Goal: Browse casually: Explore the website without a specific task or goal

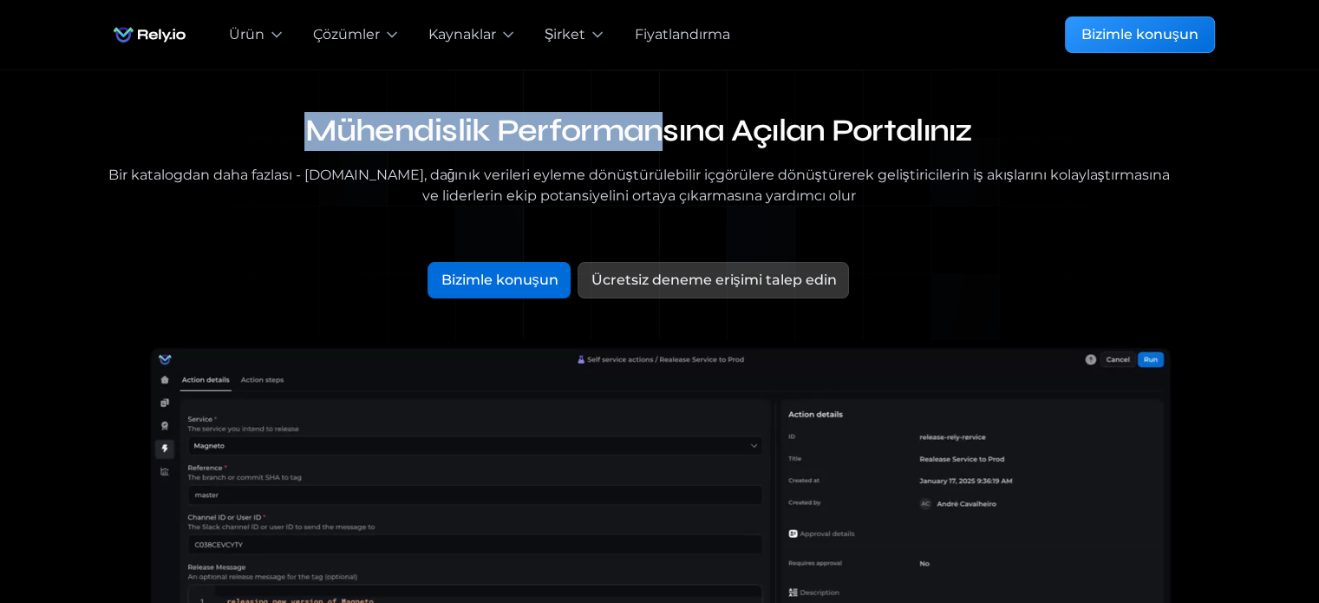
drag, startPoint x: 315, startPoint y: 129, endPoint x: 839, endPoint y: 107, distance: 525.1
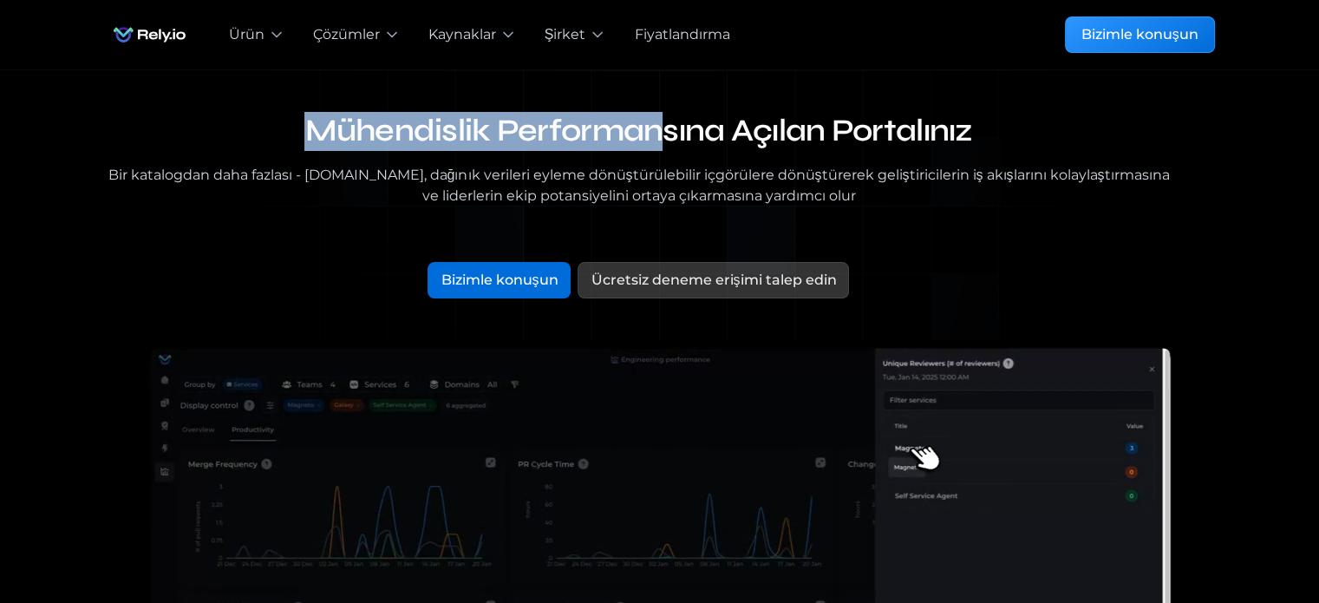
click at [698, 110] on div "Mühendislik Performansına Açılan Portalınız Bir katalogdan daha fazlası - [DOMA…" at bounding box center [659, 579] width 1263 height 1019
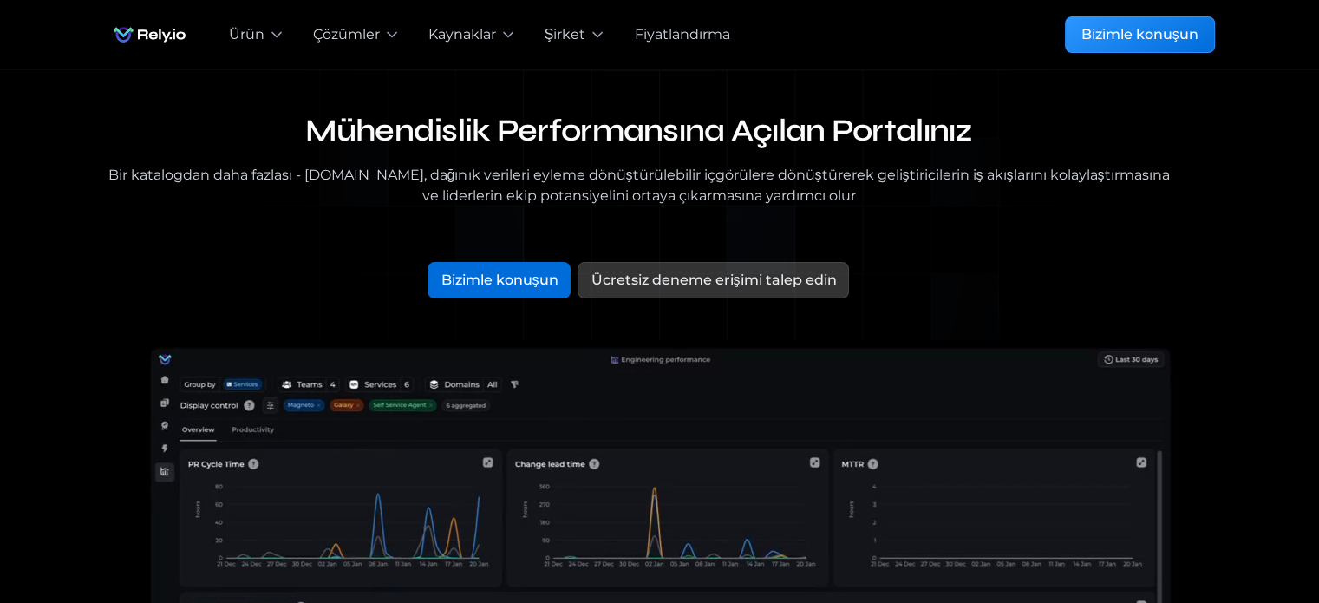
click at [323, 165] on font "Bir katalogdan daha fazlası - [DOMAIN_NAME], dağınık verileri eyleme dönüştürül…" at bounding box center [639, 186] width 1068 height 42
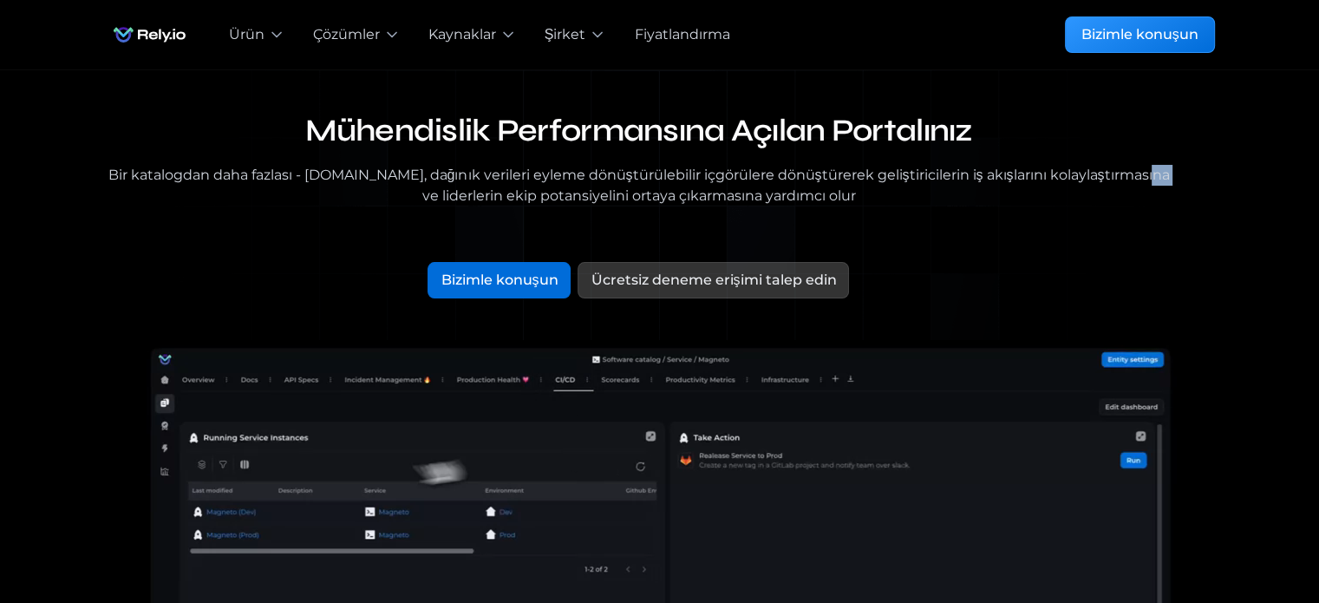
drag, startPoint x: 398, startPoint y: 191, endPoint x: 942, endPoint y: 186, distance: 543.7
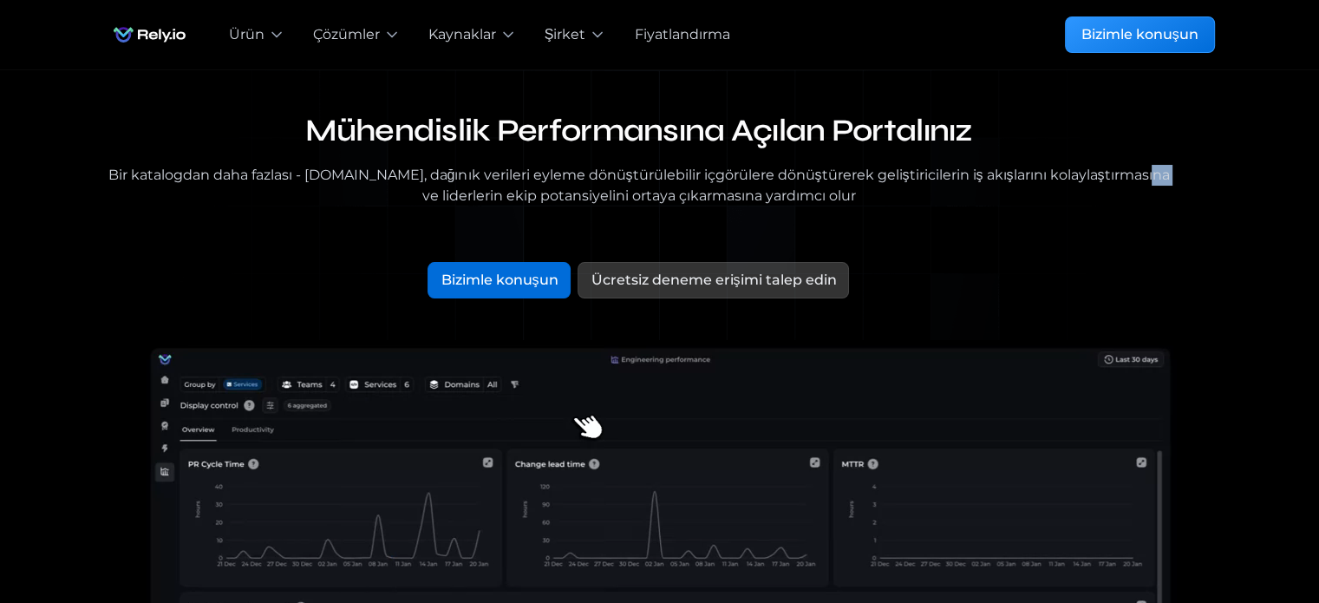
click at [835, 189] on font "Bir katalogdan daha fazlası - [DOMAIN_NAME], dağınık verileri eyleme dönüştürül…" at bounding box center [639, 186] width 1068 height 42
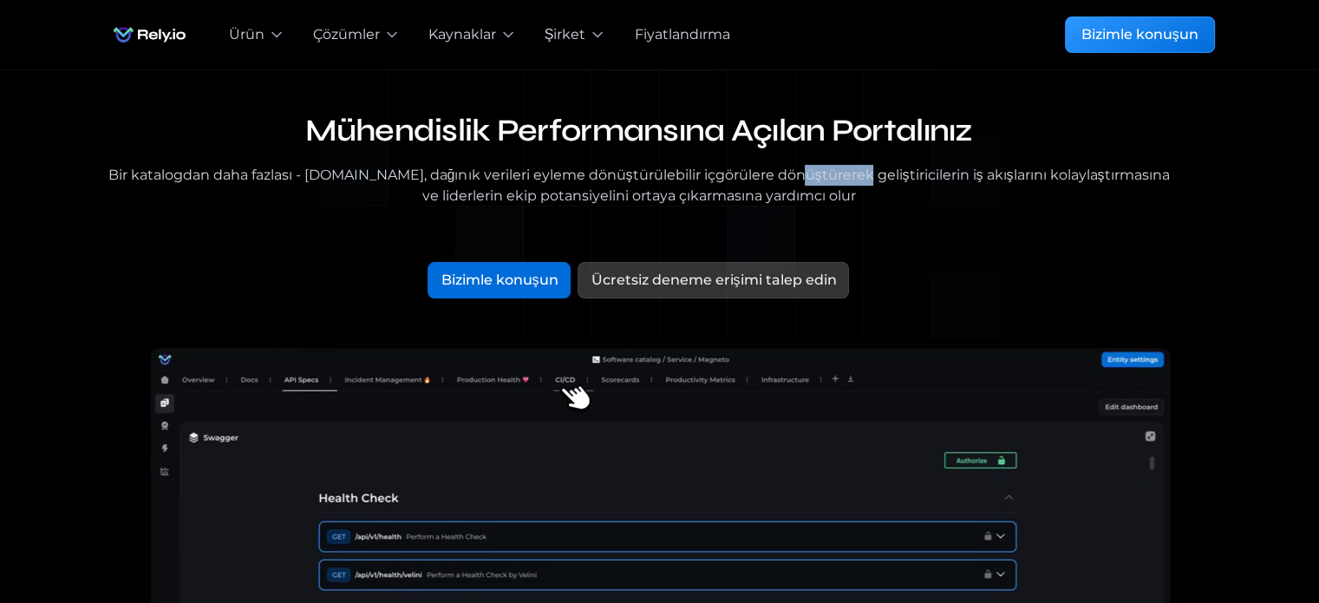
drag, startPoint x: 864, startPoint y: 167, endPoint x: 999, endPoint y: 166, distance: 135.3
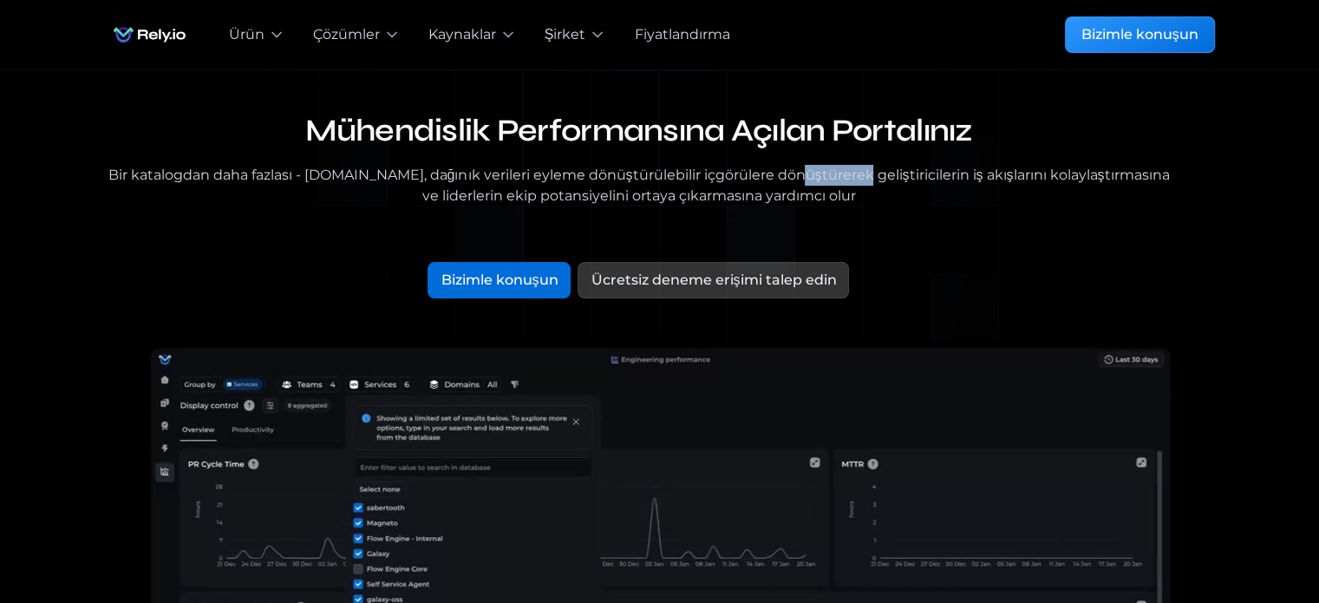
click at [999, 166] on font "Bir katalogdan daha fazlası - [DOMAIN_NAME], dağınık verileri eyleme dönüştürül…" at bounding box center [638, 184] width 1061 height 37
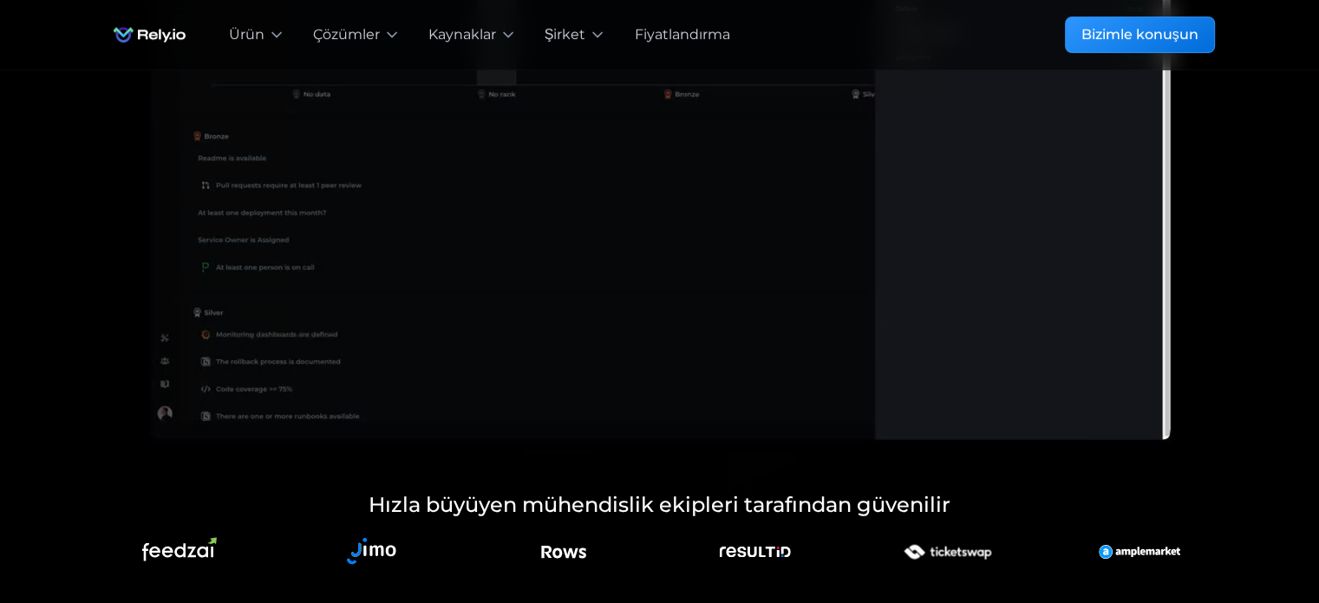
scroll to position [607, 0]
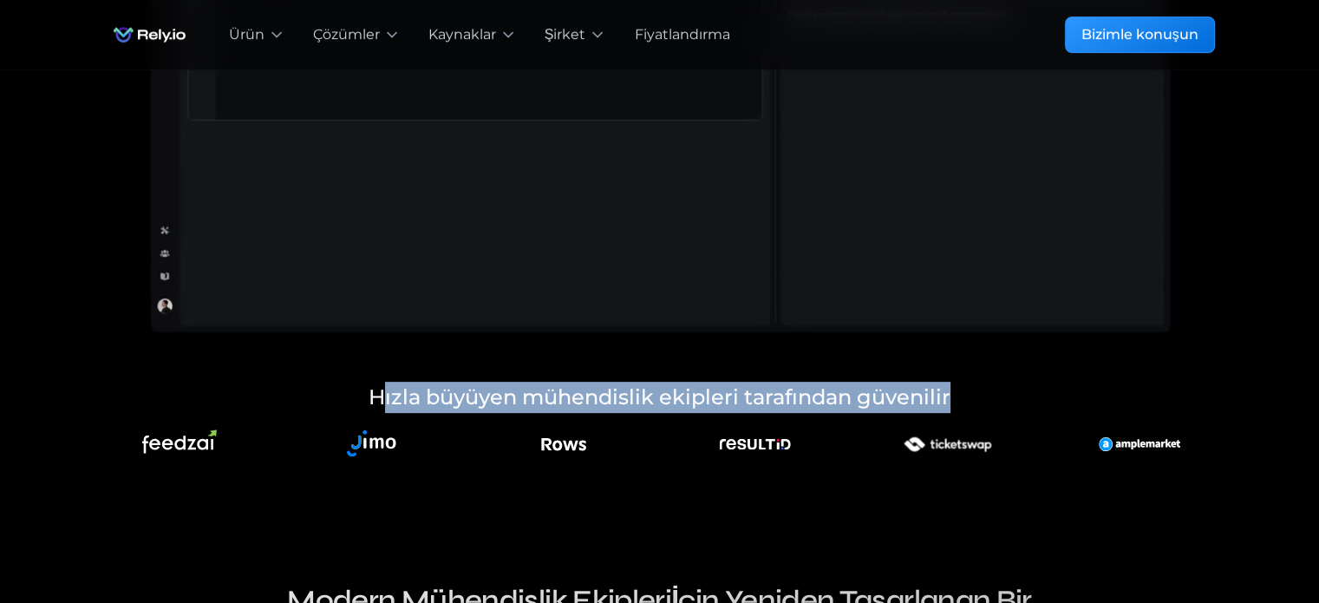
drag, startPoint x: 387, startPoint y: 369, endPoint x: 1106, endPoint y: 408, distance: 720.8
click at [1106, 408] on div "Our blog Hızla büyüyen mühendislik ekipleri tarafından güvenilir" at bounding box center [660, 404] width 1110 height 128
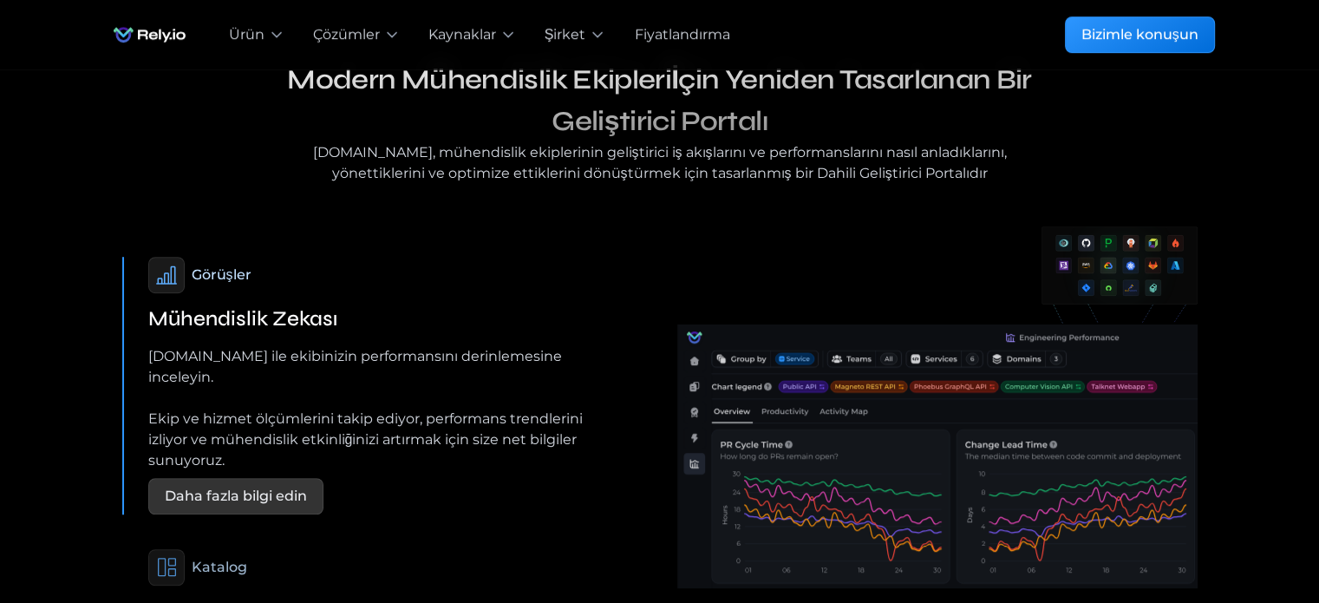
scroll to position [954, 0]
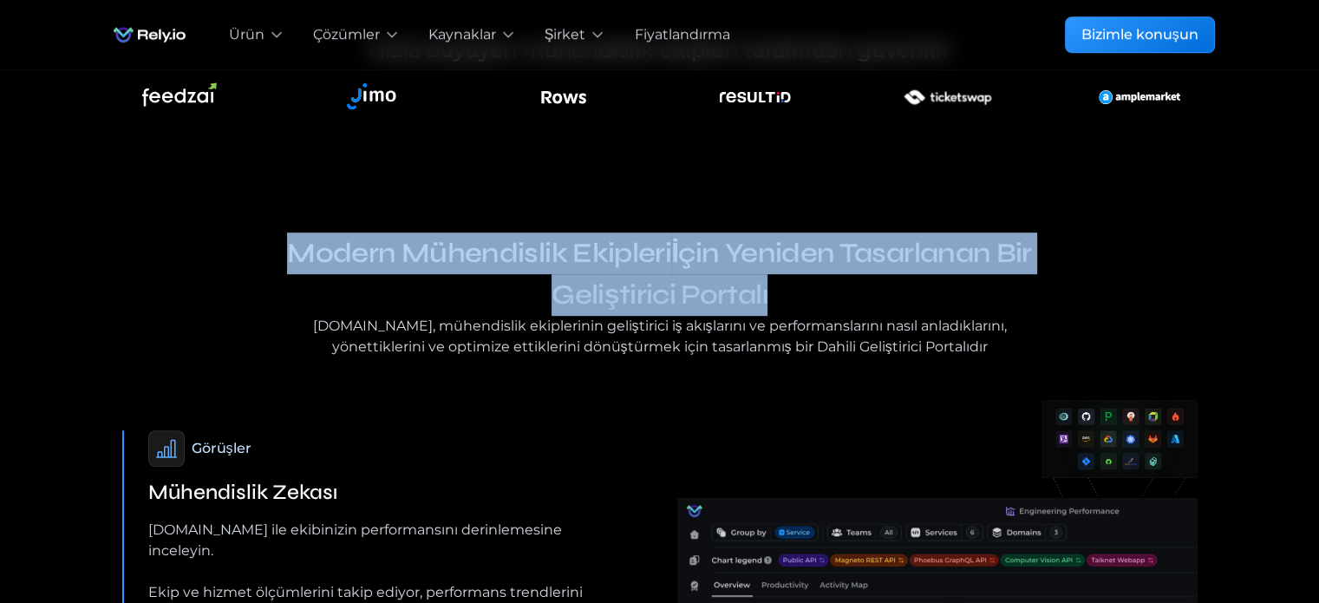
drag, startPoint x: 358, startPoint y: 266, endPoint x: 923, endPoint y: 295, distance: 566.1
click at [917, 295] on h3 "Modern Mühendislik Ekipleri İçin Yeniden Tasarlanan Bir Geliştirici Portalı" at bounding box center [659, 253] width 763 height 125
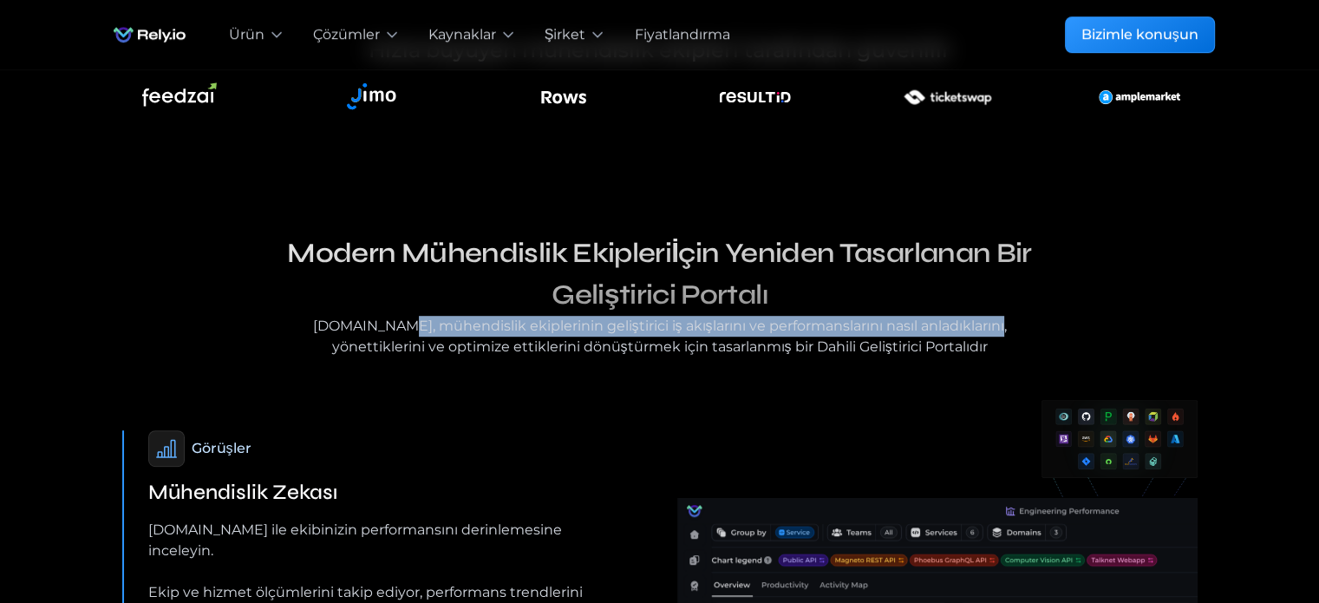
drag, startPoint x: 950, startPoint y: 334, endPoint x: 367, endPoint y: 333, distance: 582.7
click at [367, 333] on font "[DOMAIN_NAME], mühendislik ekiplerinin geliştirici iş akışlarını ve performansl…" at bounding box center [659, 337] width 763 height 42
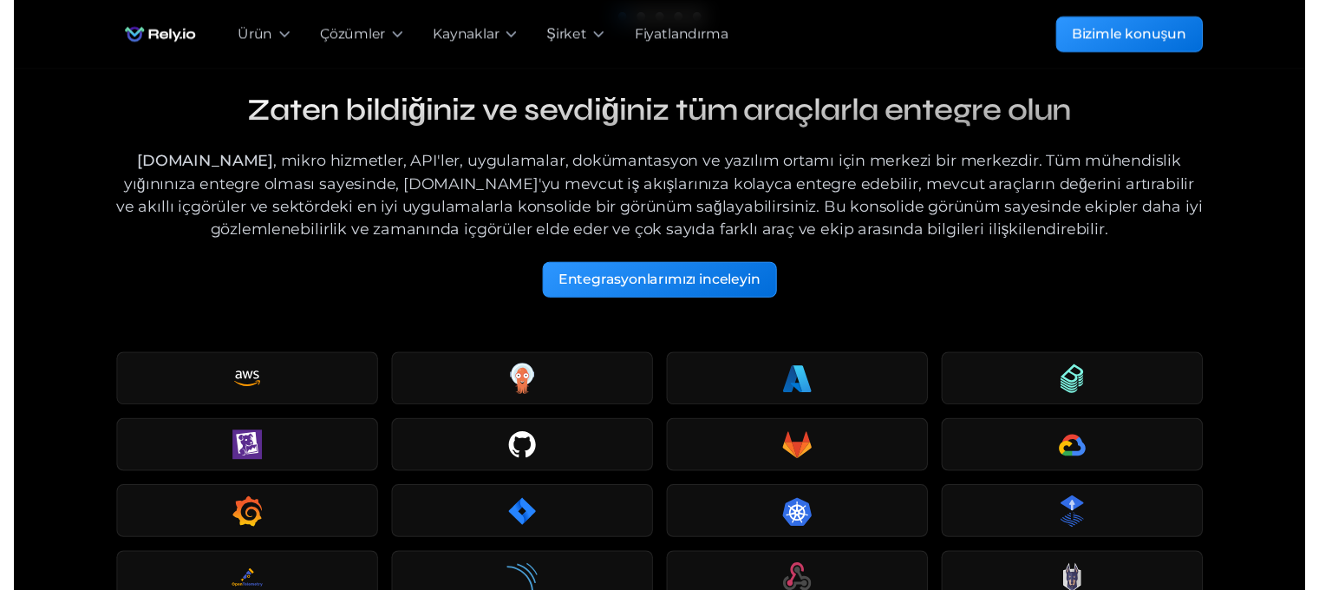
scroll to position [1672, 0]
